Goal: Information Seeking & Learning: Learn about a topic

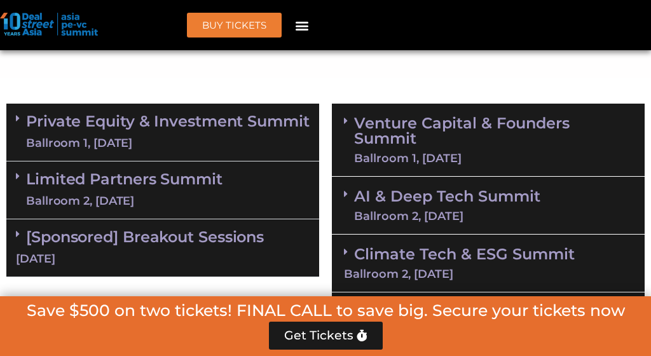
scroll to position [876, 0]
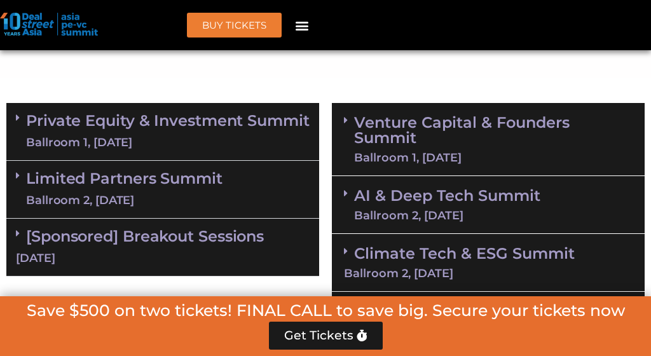
click at [204, 136] on link "Private Equity & Investment Summit Ballroom 1, [DATE]" at bounding box center [167, 131] width 283 height 38
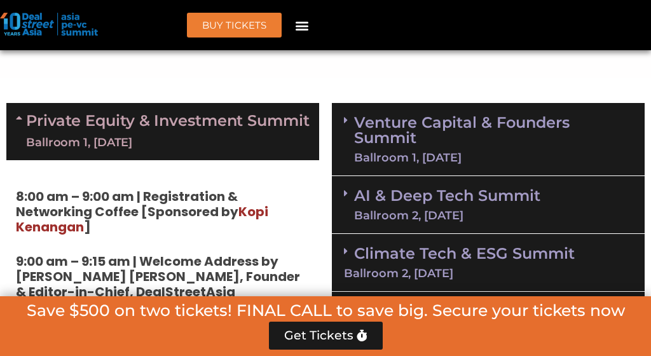
click at [204, 136] on link "Private Equity & Investment Summit Ballroom 1, [DATE]" at bounding box center [167, 131] width 283 height 38
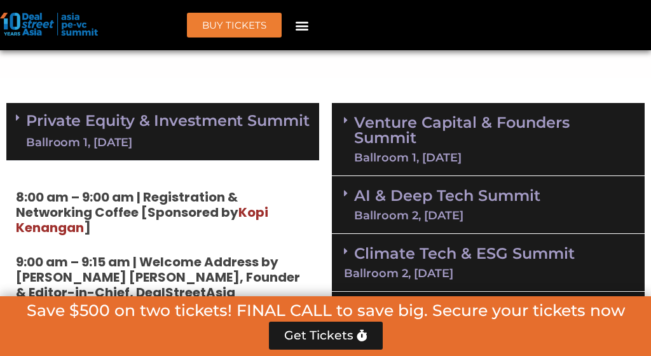
click at [204, 136] on link "Private Equity & Investment Summit Ballroom 1, [DATE]" at bounding box center [167, 131] width 283 height 38
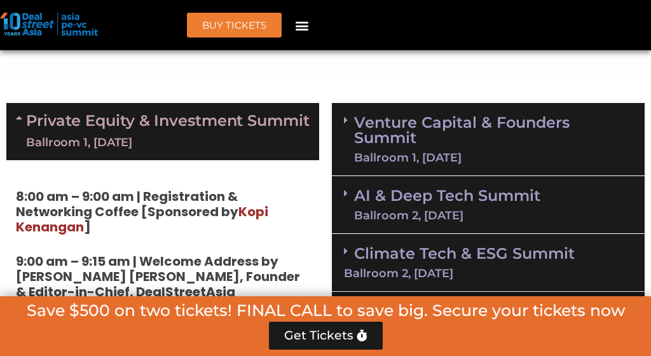
click at [204, 136] on link "Private Equity & Investment Summit Ballroom 1, [DATE]" at bounding box center [167, 131] width 283 height 38
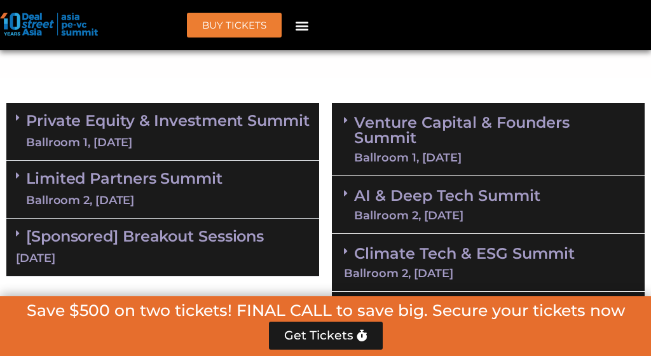
click at [90, 128] on link "Private Equity & Investment Summit Ballroom 1, [DATE]" at bounding box center [167, 131] width 283 height 38
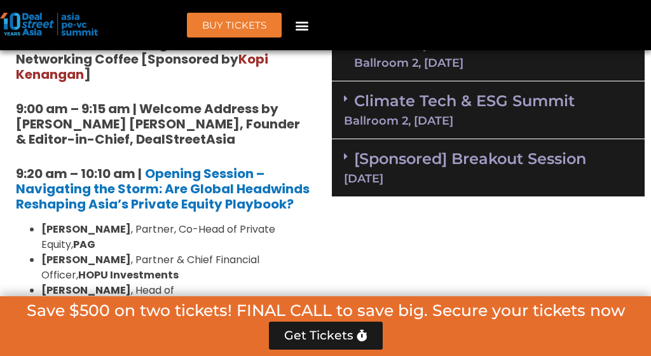
scroll to position [1028, 0]
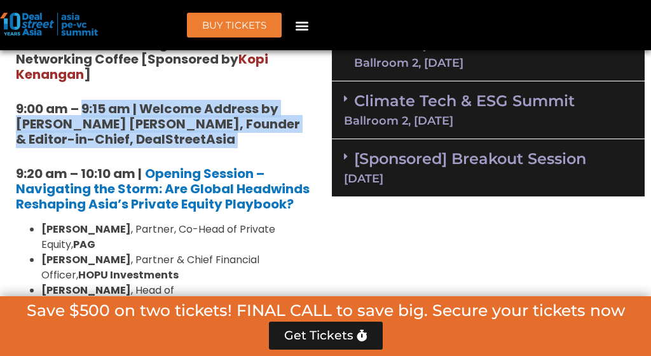
drag, startPoint x: 83, startPoint y: 116, endPoint x: 170, endPoint y: 163, distance: 98.9
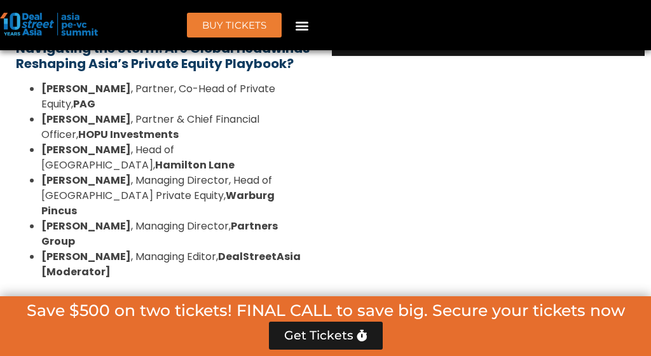
scroll to position [1169, 0]
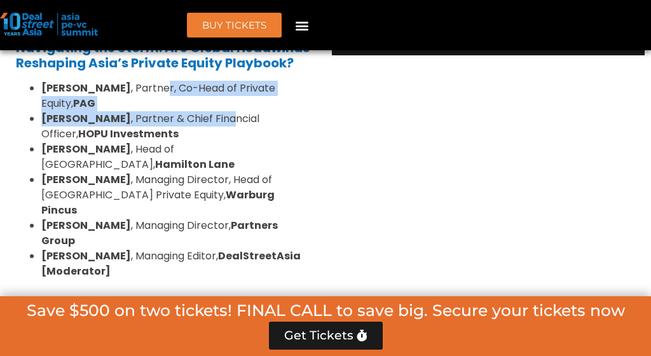
drag, startPoint x: 168, startPoint y: 97, endPoint x: 218, endPoint y: 124, distance: 56.3
click at [218, 124] on ul "[PERSON_NAME] , Partner, Co-Head of Private Equity, [PERSON_NAME] , Partner & C…" at bounding box center [163, 180] width 294 height 198
click at [198, 132] on li "[PERSON_NAME] , Partner & Chief Financial Officer, HOPU Investments" at bounding box center [175, 126] width 268 height 30
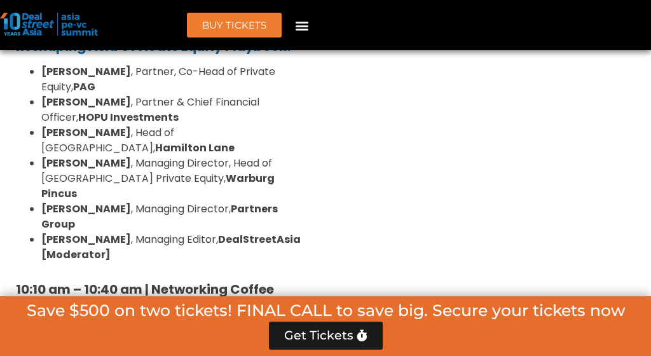
scroll to position [1188, 0]
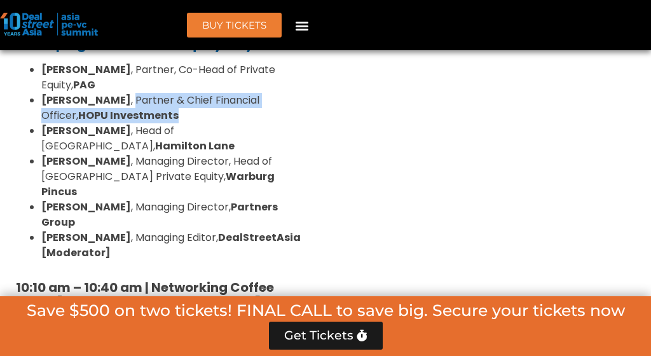
drag, startPoint x: 119, startPoint y: 109, endPoint x: 193, endPoint y: 130, distance: 76.5
click at [193, 123] on li "[PERSON_NAME] , Partner & Chief Financial Officer, HOPU Investments" at bounding box center [175, 108] width 268 height 30
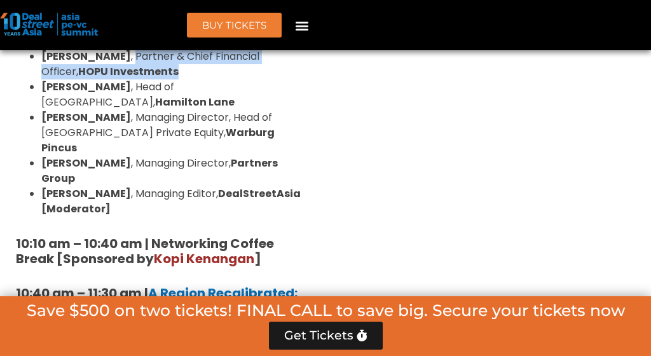
scroll to position [1211, 0]
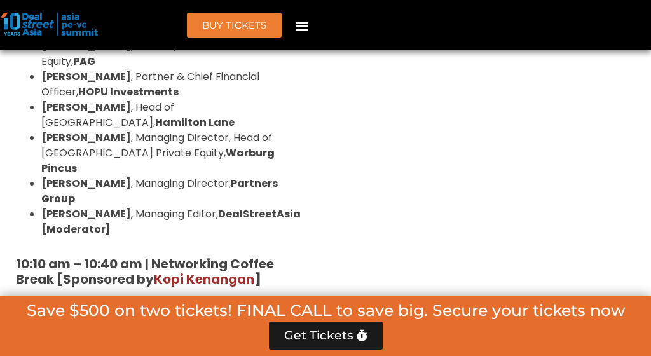
click at [158, 116] on li "[PERSON_NAME] , Head of [GEOGRAPHIC_DATA], [PERSON_NAME]" at bounding box center [175, 115] width 268 height 30
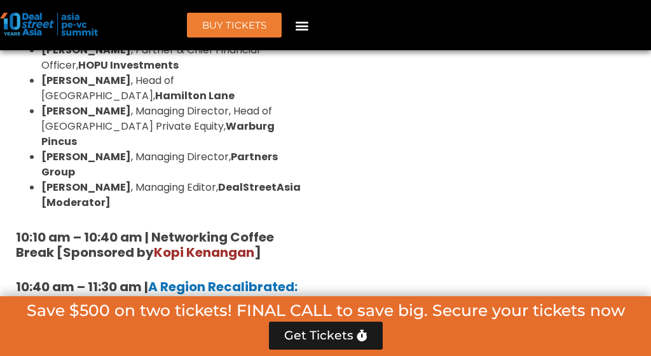
scroll to position [1251, 0]
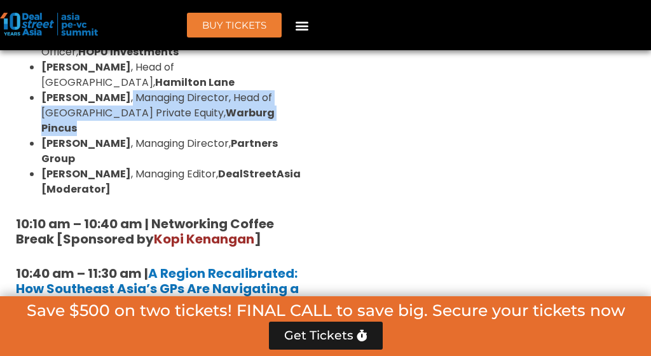
drag, startPoint x: 135, startPoint y: 93, endPoint x: 280, endPoint y: 113, distance: 146.3
click at [280, 113] on li "[PERSON_NAME] , Managing Director, Head of [GEOGRAPHIC_DATA] Private Equity, Wa…" at bounding box center [175, 113] width 268 height 46
click at [166, 136] on li "[PERSON_NAME] , Managing Director, Partners Group" at bounding box center [175, 151] width 268 height 30
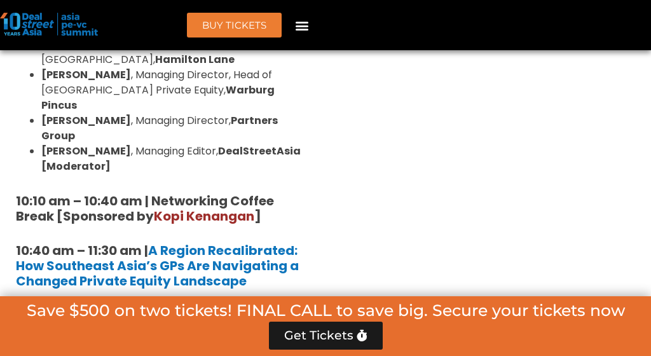
scroll to position [1275, 0]
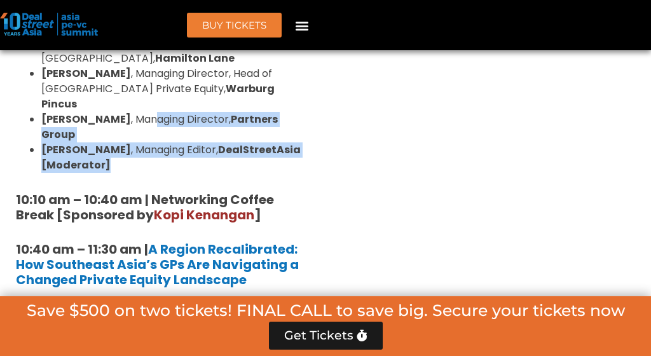
drag, startPoint x: 130, startPoint y: 102, endPoint x: 322, endPoint y: 125, distance: 193.3
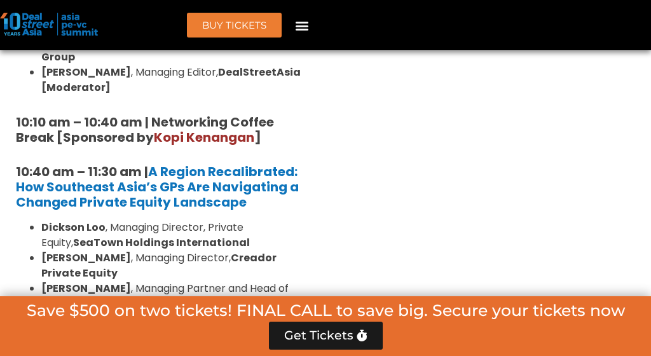
scroll to position [1353, 0]
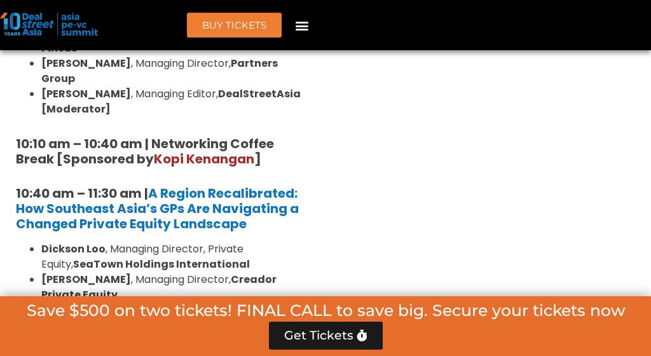
scroll to position [1345, 0]
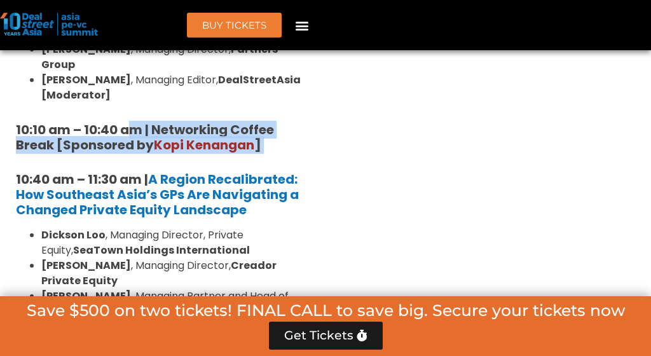
drag, startPoint x: 127, startPoint y: 97, endPoint x: 288, endPoint y: 120, distance: 162.4
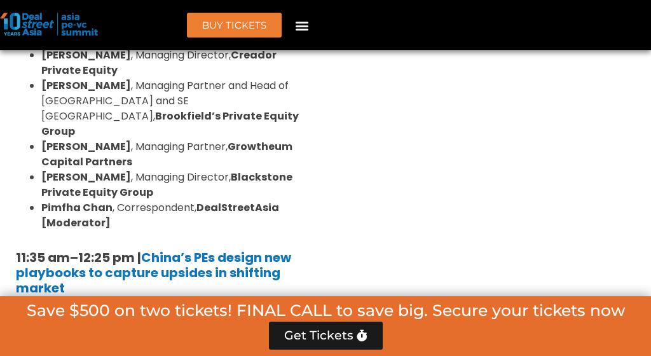
scroll to position [1566, 0]
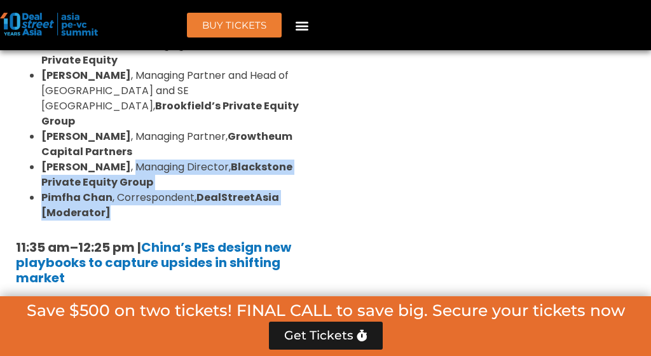
drag, startPoint x: 140, startPoint y: 104, endPoint x: 239, endPoint y: 153, distance: 110.0
click at [239, 153] on ul "[PERSON_NAME] , Managing Director, Private Equity, SeaTown Holdings Internation…" at bounding box center [163, 113] width 294 height 213
click at [239, 190] on li "[PERSON_NAME] , Correspondent, DealStreetAsia [Moderator]" at bounding box center [175, 205] width 268 height 30
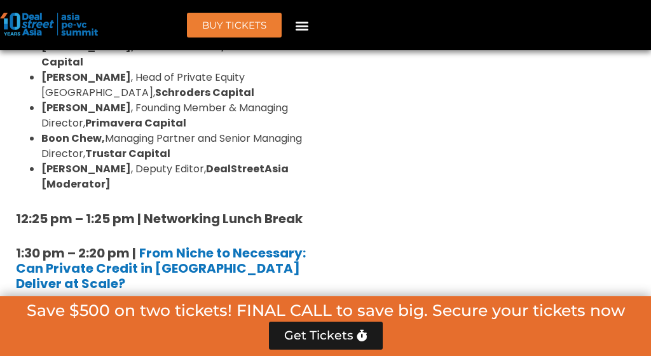
scroll to position [1825, 0]
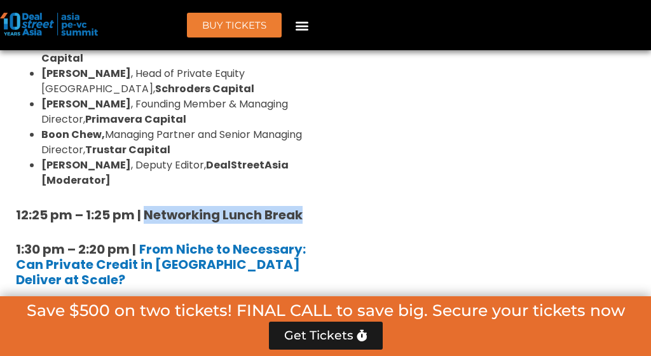
drag, startPoint x: 145, startPoint y: 132, endPoint x: 310, endPoint y: 137, distance: 165.3
click at [311, 137] on div "8:00 am – 9:00 am | Registration & Networking Coffee [Sponsored by [PERSON_NAME…" at bounding box center [162, 335] width 313 height 2250
click at [165, 297] on li "[PERSON_NAME] , Partner, Strategic Opportunities Fund, National Investment and …" at bounding box center [175, 320] width 268 height 46
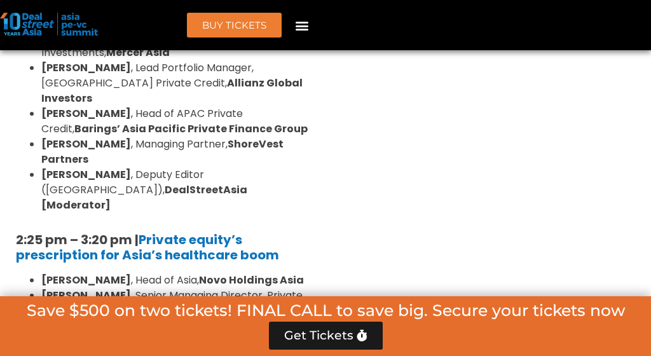
scroll to position [2139, 0]
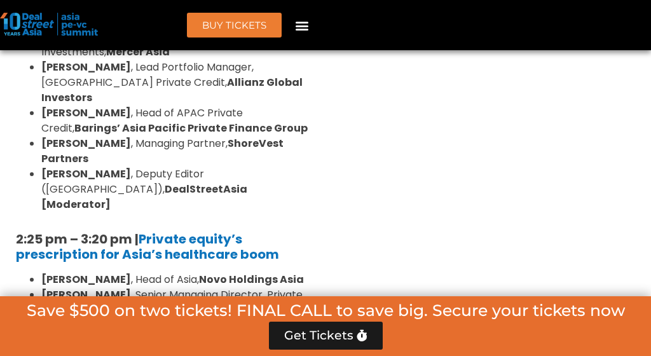
click at [146, 272] on li "[PERSON_NAME] , Head of [GEOGRAPHIC_DATA], Novo Holdings [GEOGRAPHIC_DATA]" at bounding box center [175, 279] width 268 height 15
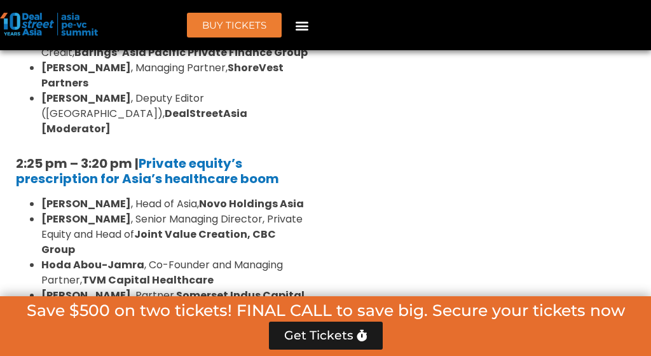
scroll to position [2218, 0]
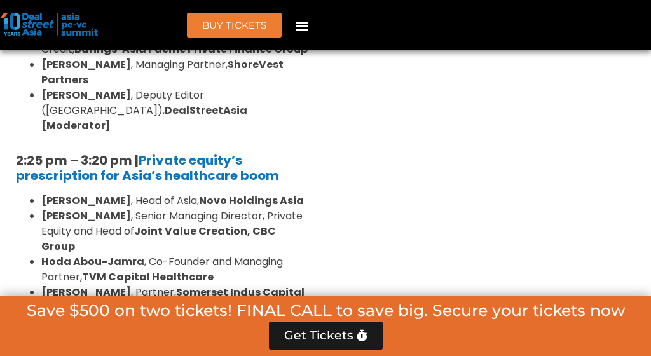
click at [135, 285] on li "[PERSON_NAME] , Partner, [GEOGRAPHIC_DATA] Indus Capital Partners" at bounding box center [175, 300] width 268 height 30
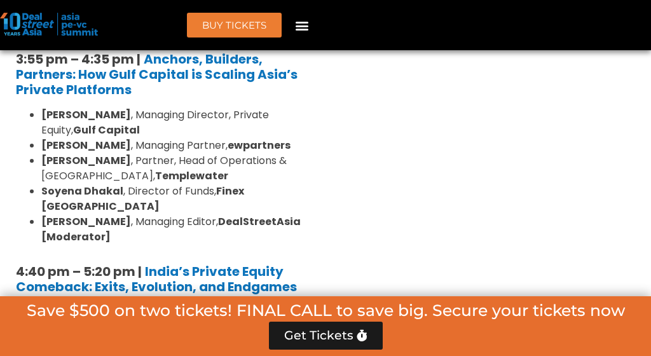
scroll to position [2621, 0]
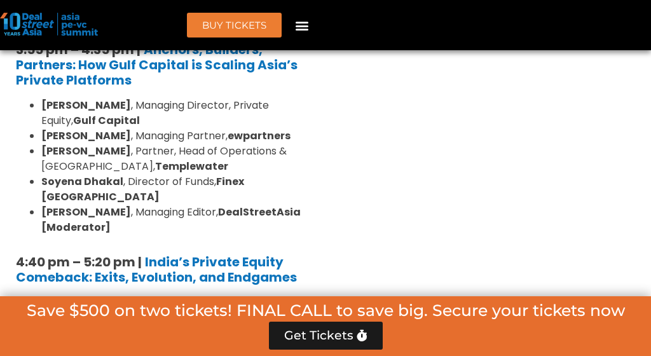
click at [142, 295] on li "[PERSON_NAME] , Managing Director Private Equity and Head of Impact, Everstone …" at bounding box center [175, 318] width 268 height 46
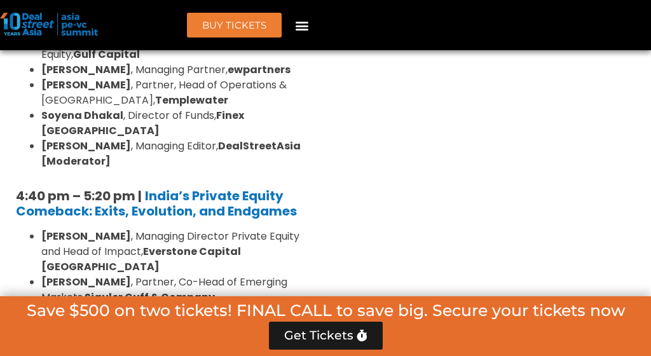
scroll to position [2693, 0]
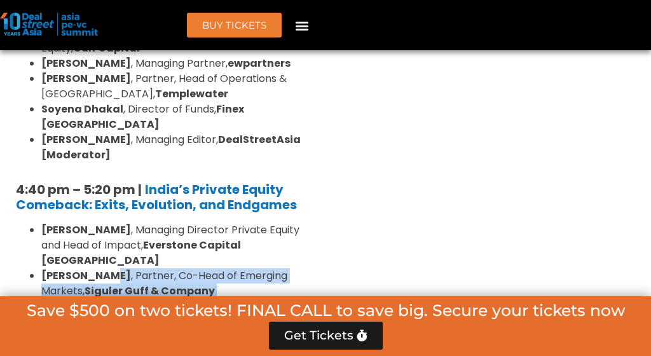
drag, startPoint x: 109, startPoint y: 107, endPoint x: 233, endPoint y: 146, distance: 130.6
click at [233, 222] on ul "[PERSON_NAME] , Managing Director Private Equity and Head of Impact, Everstone …" at bounding box center [163, 306] width 294 height 168
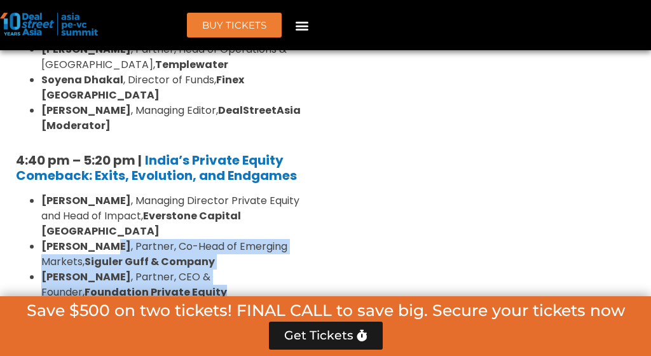
scroll to position [2751, 0]
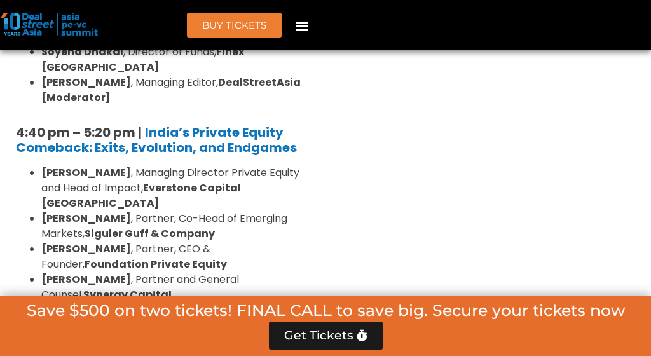
click at [158, 272] on li "[PERSON_NAME] , Partner and General Counsel, Synergy Capital" at bounding box center [175, 287] width 268 height 30
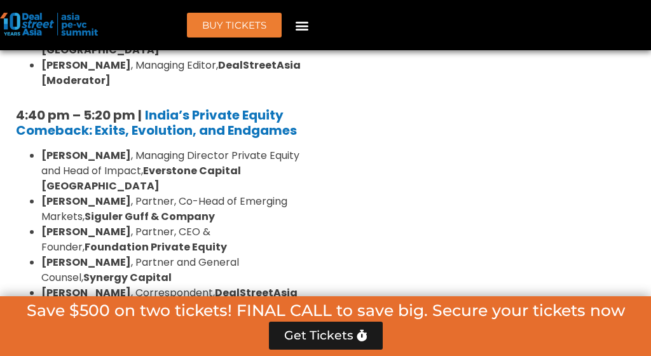
scroll to position [2768, 0]
drag, startPoint x: 125, startPoint y: 121, endPoint x: 202, endPoint y: 156, distance: 84.2
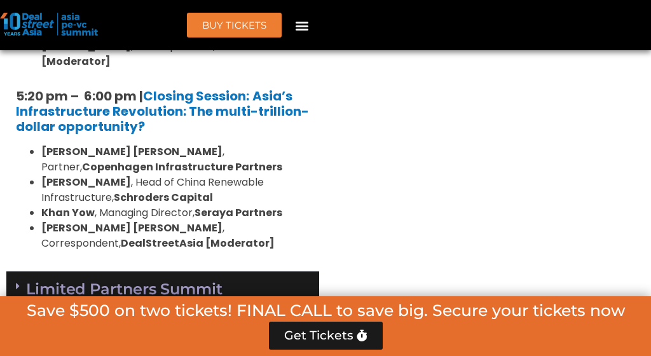
scroll to position [3021, 0]
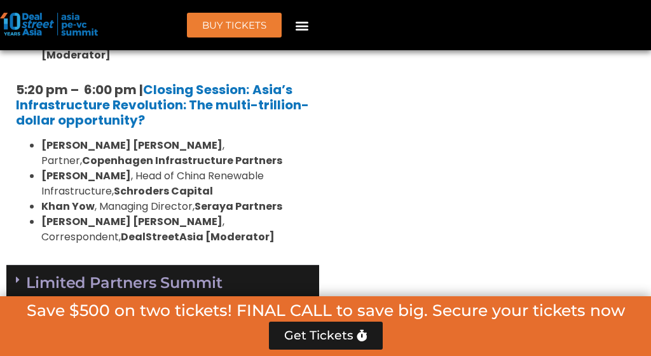
click at [132, 274] on link "Limited Partners [GEOGRAPHIC_DATA] 2, [DATE]" at bounding box center [124, 293] width 196 height 38
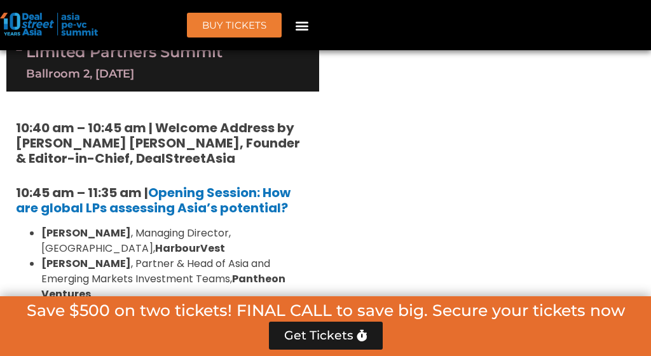
scroll to position [3272, 0]
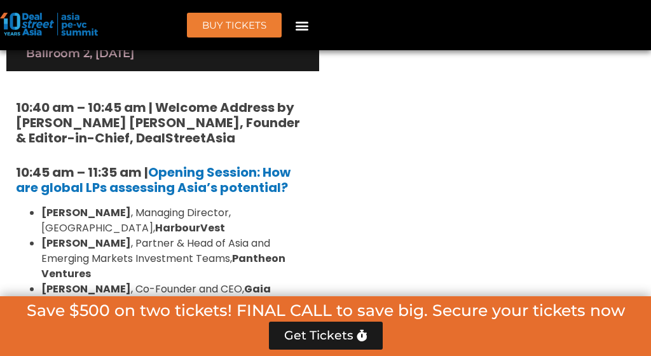
click at [147, 312] on li "[PERSON_NAME] , Managing Director, Future Standard" at bounding box center [175, 327] width 268 height 30
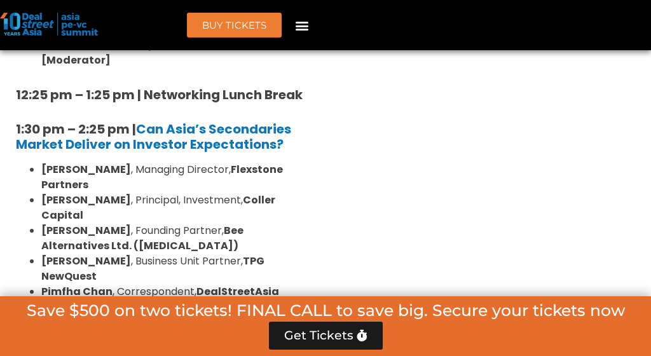
scroll to position [3824, 0]
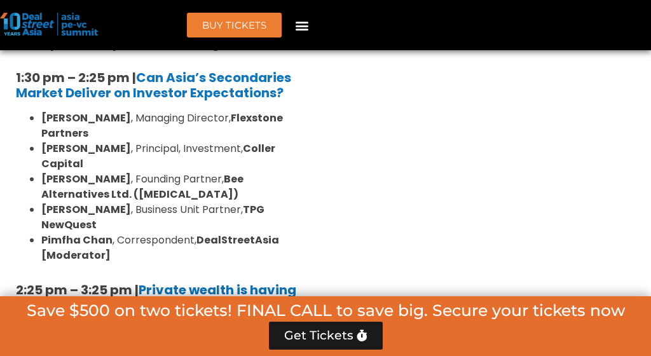
scroll to position [3876, 0]
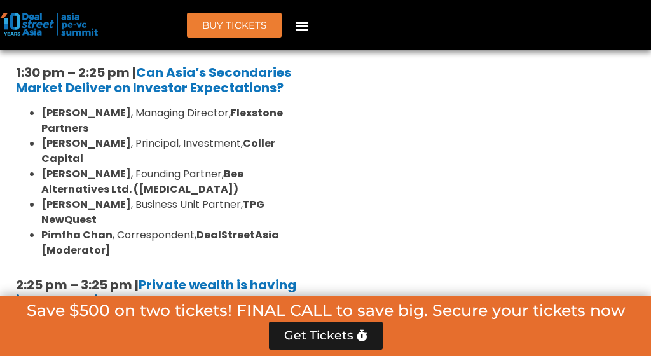
drag, startPoint x: 135, startPoint y: 107, endPoint x: 268, endPoint y: 231, distance: 182.1
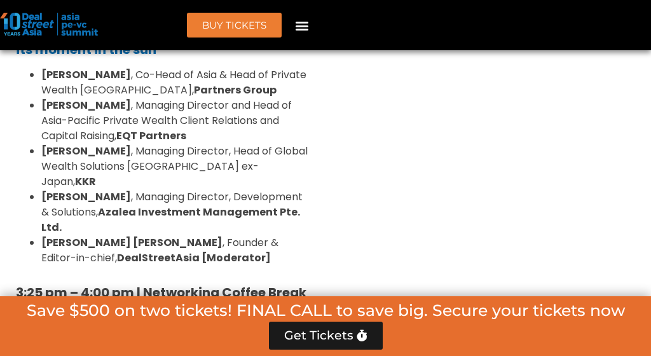
scroll to position [4072, 0]
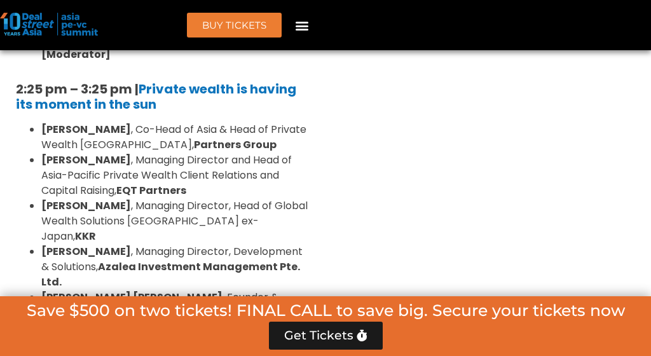
drag, startPoint x: 114, startPoint y: 172, endPoint x: 274, endPoint y: 240, distance: 174.0
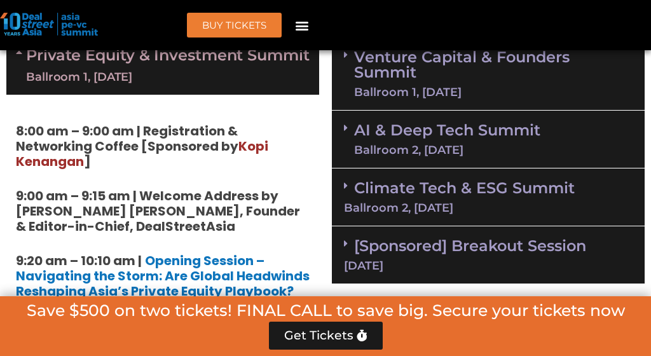
scroll to position [940, 0]
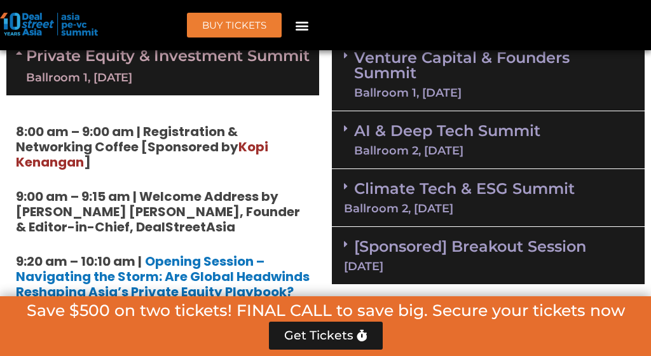
click at [418, 249] on link "[Sponsored] Breakout Session [DATE]" at bounding box center [488, 254] width 288 height 35
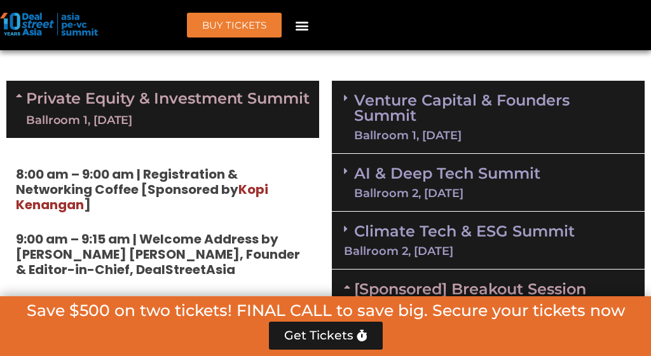
scroll to position [911, 0]
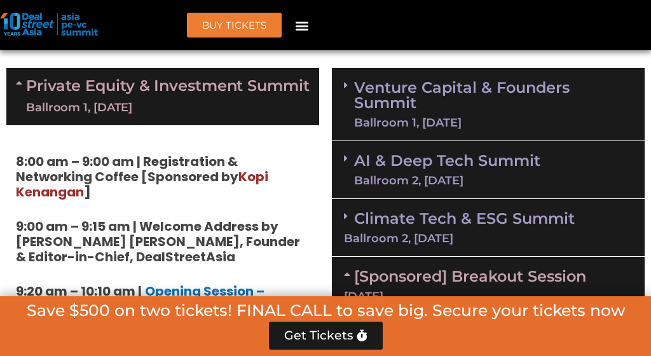
click at [421, 103] on link "Venture Capital & Founders​ Summit Ballroom 1, [DATE]" at bounding box center [493, 104] width 278 height 48
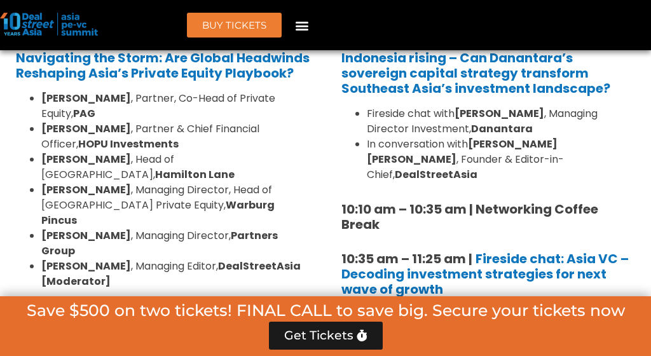
scroll to position [1167, 0]
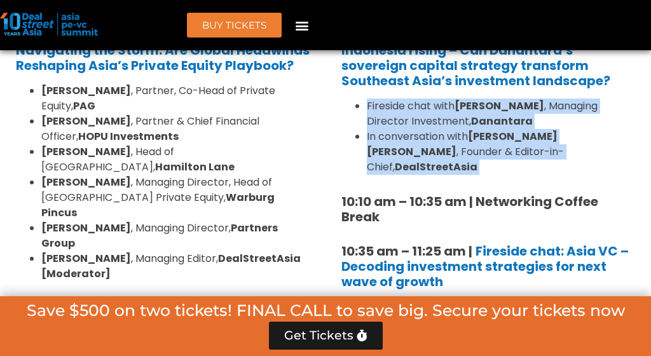
drag, startPoint x: 367, startPoint y: 102, endPoint x: 543, endPoint y: 163, distance: 186.5
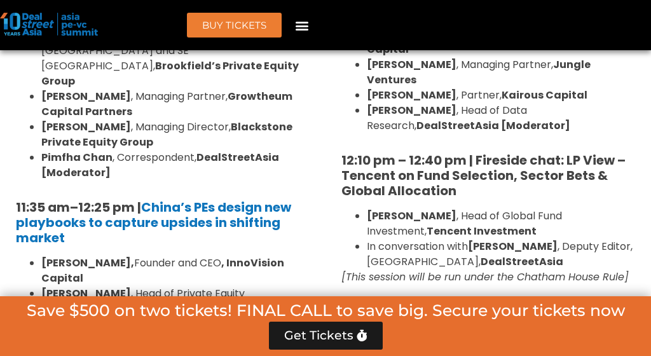
scroll to position [1603, 0]
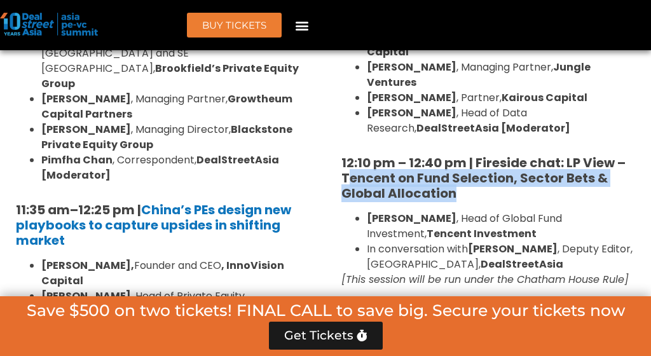
drag, startPoint x: 346, startPoint y: 128, endPoint x: 449, endPoint y: 149, distance: 105.0
click at [449, 154] on strong "12:10 pm – 12:40 pm | Fireside chat: LP View – Tencent on Fund Selection, Secto…" at bounding box center [483, 178] width 284 height 48
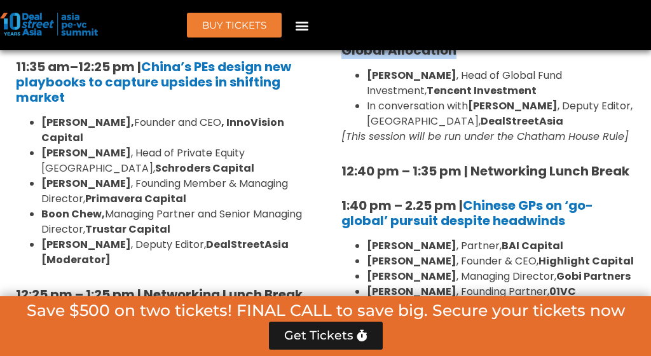
scroll to position [1773, 0]
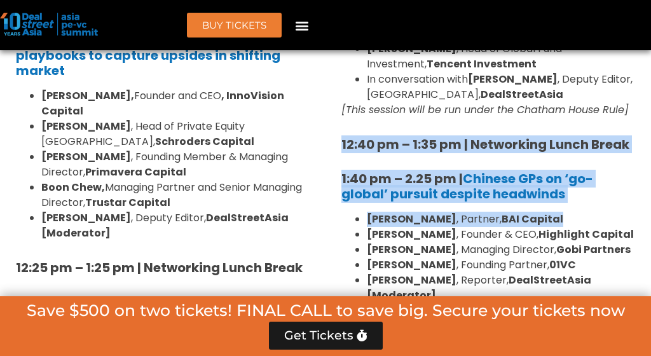
drag, startPoint x: 342, startPoint y: 109, endPoint x: 562, endPoint y: 184, distance: 232.3
click at [563, 185] on div "8:00 am – 9:00 am | Registration & Networking Coffee 9:00 am – 9:15 am | Welcom…" at bounding box center [488, 256] width 294 height 1899
click at [561, 212] on li "[PERSON_NAME] , Partner, BAI Capital" at bounding box center [501, 219] width 268 height 15
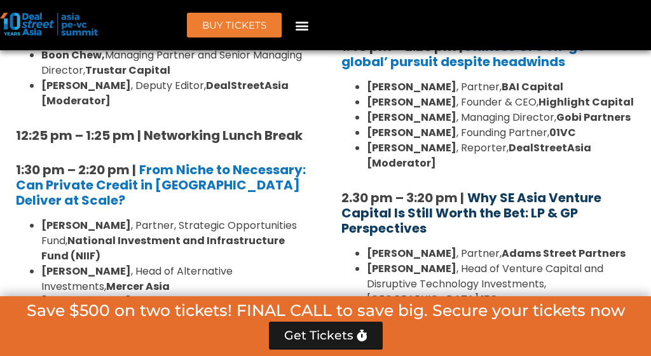
scroll to position [1873, 0]
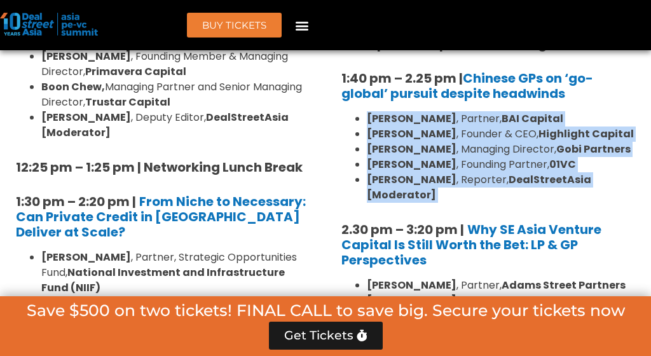
drag, startPoint x: 361, startPoint y: 73, endPoint x: 551, endPoint y: 158, distance: 207.9
click at [552, 158] on div "8:00 am – 9:00 am | Registration & Networking Coffee 9:00 am – 9:15 am | Welcom…" at bounding box center [488, 155] width 294 height 1899
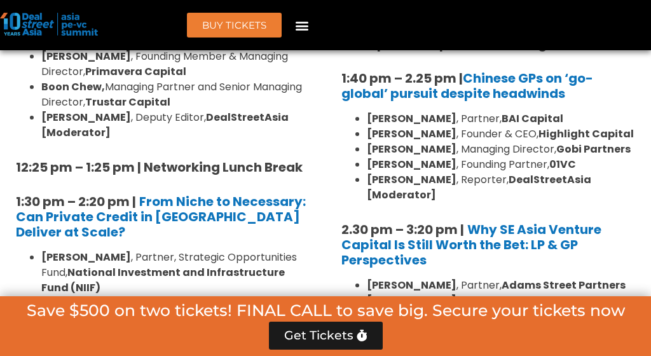
click at [491, 225] on div "8:00 am – 9:00 am | Registration & Networking Coffee 9:00 am – 9:15 am | Welcom…" at bounding box center [488, 155] width 294 height 1899
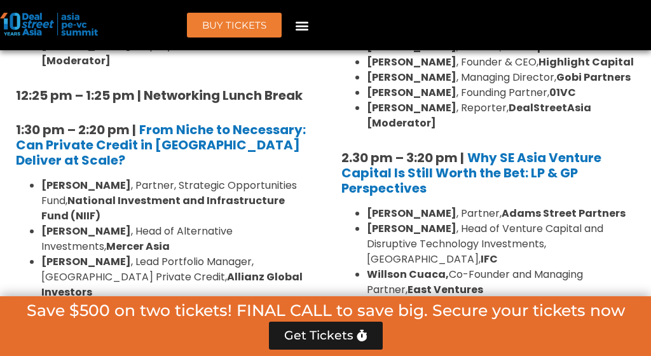
scroll to position [1947, 0]
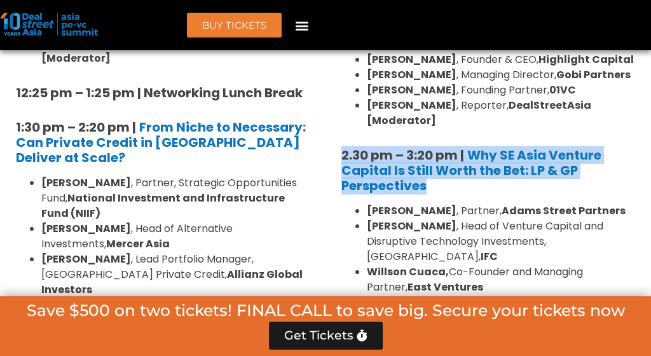
drag, startPoint x: 335, startPoint y: 86, endPoint x: 437, endPoint y: 137, distance: 113.4
click at [437, 137] on div "8:00 am – 9:00 am | Registration & Networking Coffee 9:00 am – 9:15 am | Welcom…" at bounding box center [488, 76] width 313 height 1947
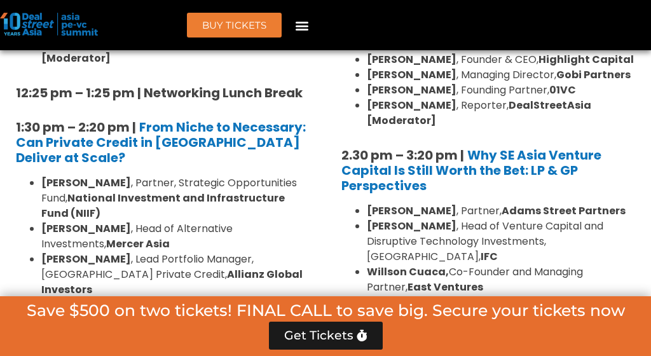
click at [450, 219] on li "[PERSON_NAME] , Head of Venture Capital and Disruptive Technology Investments, …" at bounding box center [501, 242] width 268 height 46
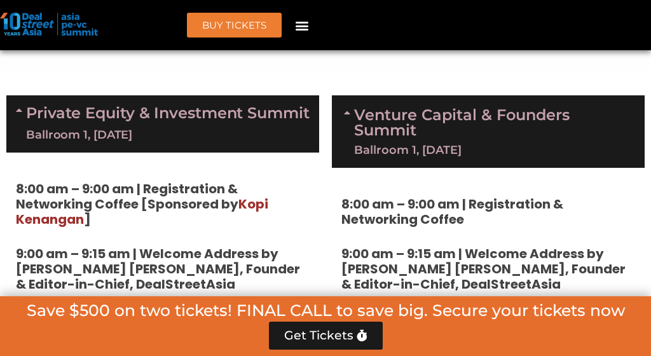
scroll to position [913, 0]
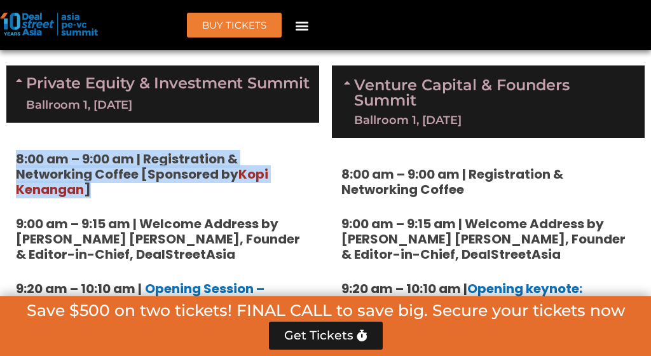
drag, startPoint x: 15, startPoint y: 165, endPoint x: 118, endPoint y: 205, distance: 110.4
click at [118, 197] on h5 "8:00 am – 9:00 am | Registration & Networking Coffee [Sponsored by [PERSON_NAME…" at bounding box center [163, 174] width 294 height 46
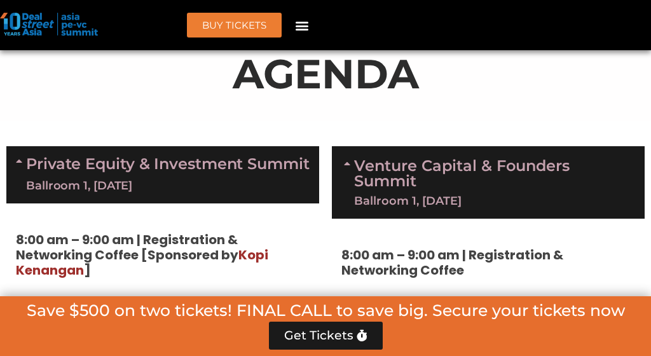
scroll to position [787, 0]
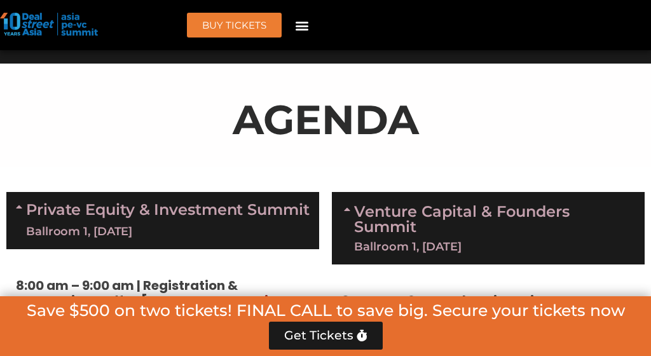
click at [154, 211] on link "Private Equity & Investment Summit Ballroom 1, [DATE]" at bounding box center [167, 220] width 283 height 38
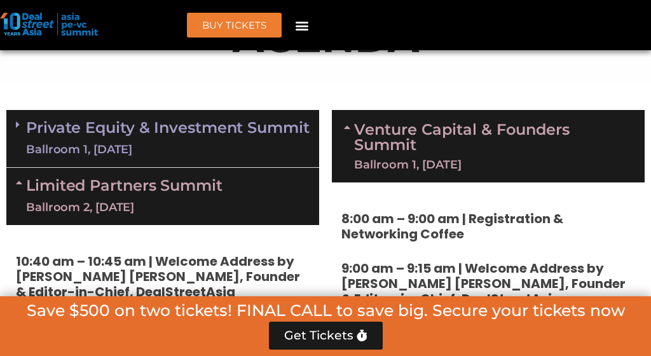
scroll to position [898, 0]
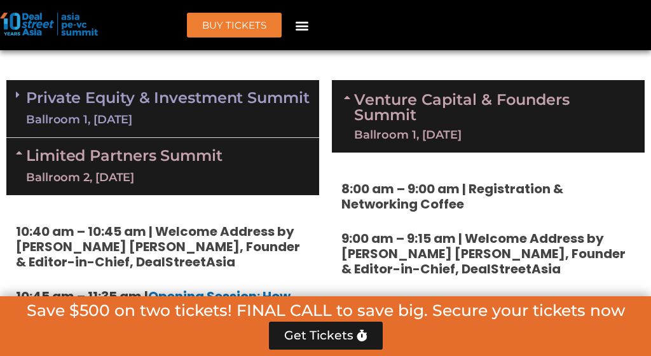
click at [156, 178] on link "Limited Partners [GEOGRAPHIC_DATA] 2, [DATE]" at bounding box center [124, 166] width 196 height 38
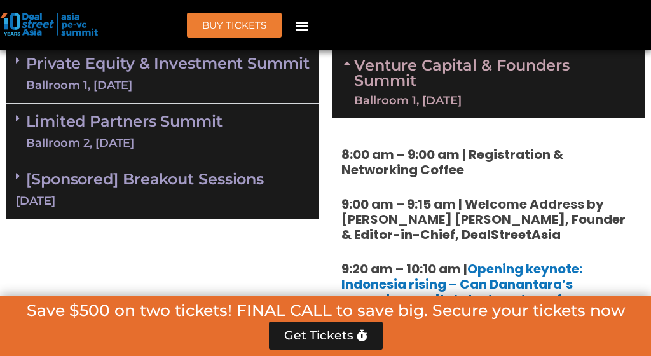
scroll to position [943, 0]
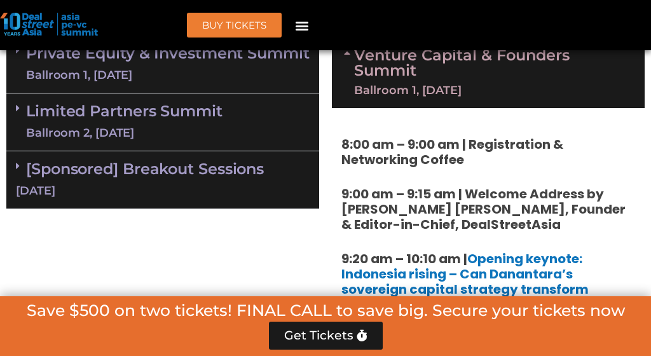
click at [18, 113] on icon at bounding box center [18, 108] width 4 height 10
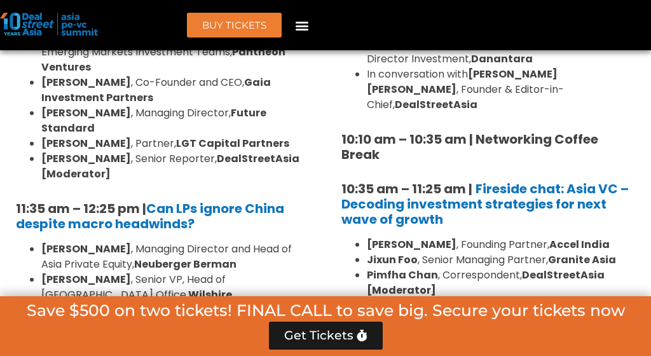
scroll to position [1228, 0]
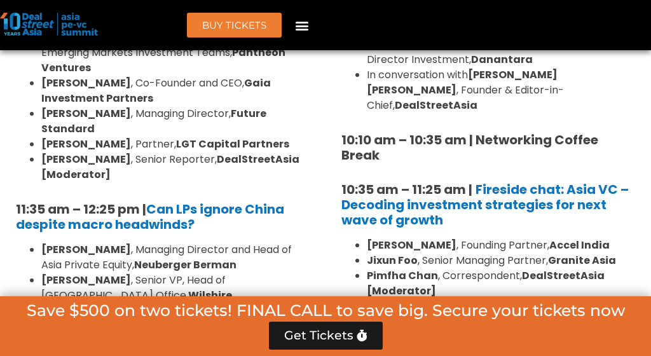
click at [205, 111] on strong "Future Standard" at bounding box center [153, 121] width 225 height 30
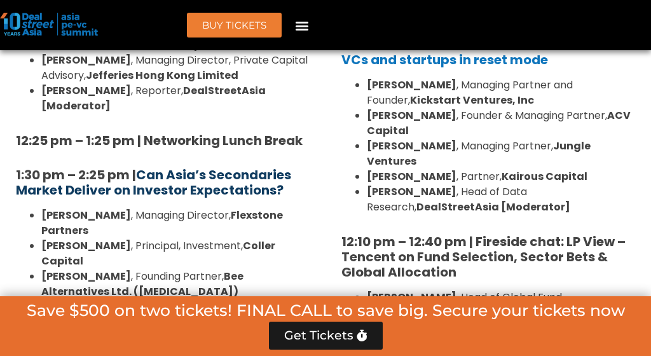
scroll to position [1526, 0]
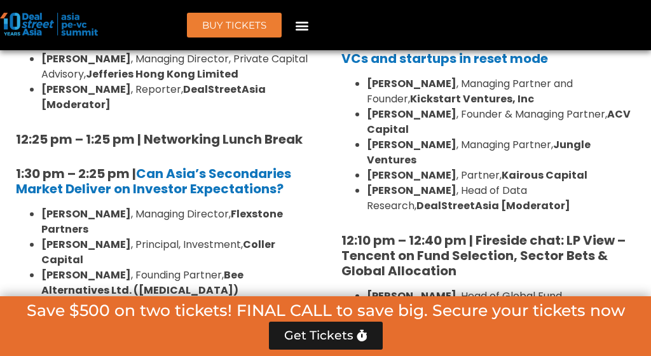
click at [166, 207] on li "[PERSON_NAME] , Managing Director, Flexstone Partners" at bounding box center [175, 222] width 268 height 30
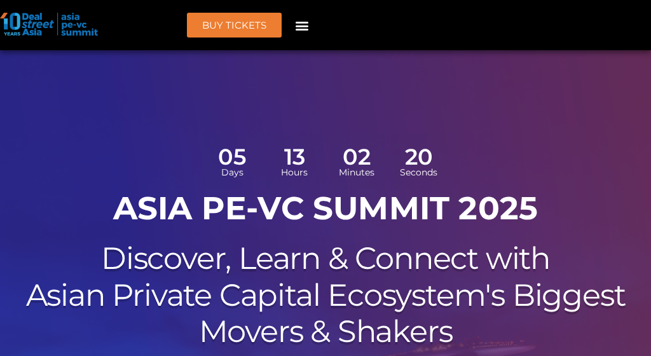
scroll to position [0, 0]
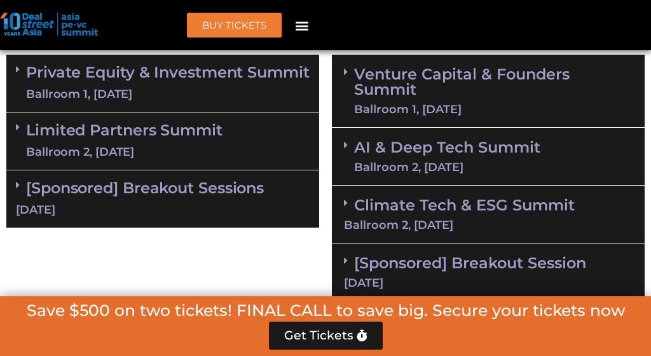
scroll to position [936, 0]
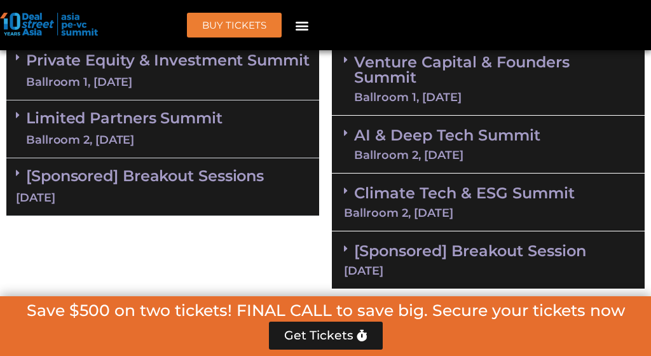
click at [348, 245] on span at bounding box center [349, 248] width 10 height 11
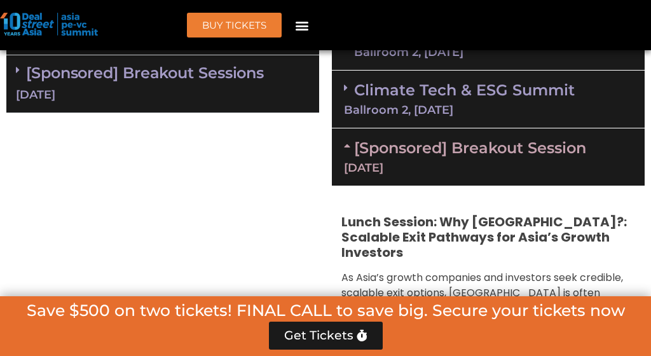
scroll to position [1009, 0]
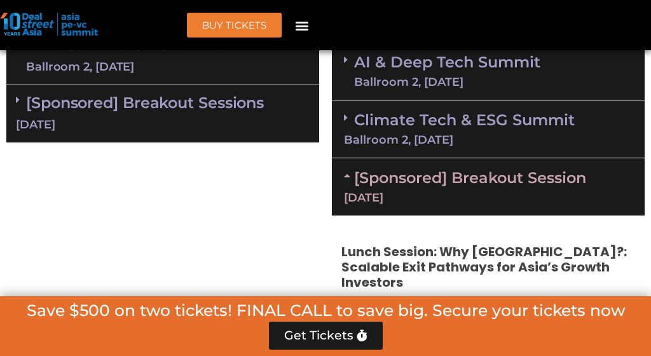
click at [347, 172] on icon at bounding box center [349, 175] width 10 height 10
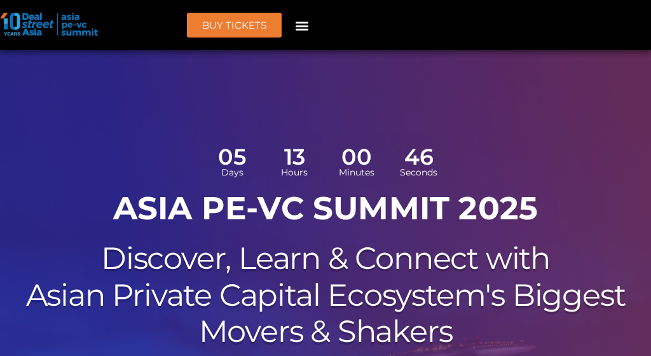
scroll to position [0, 0]
